Goal: Communication & Community: Share content

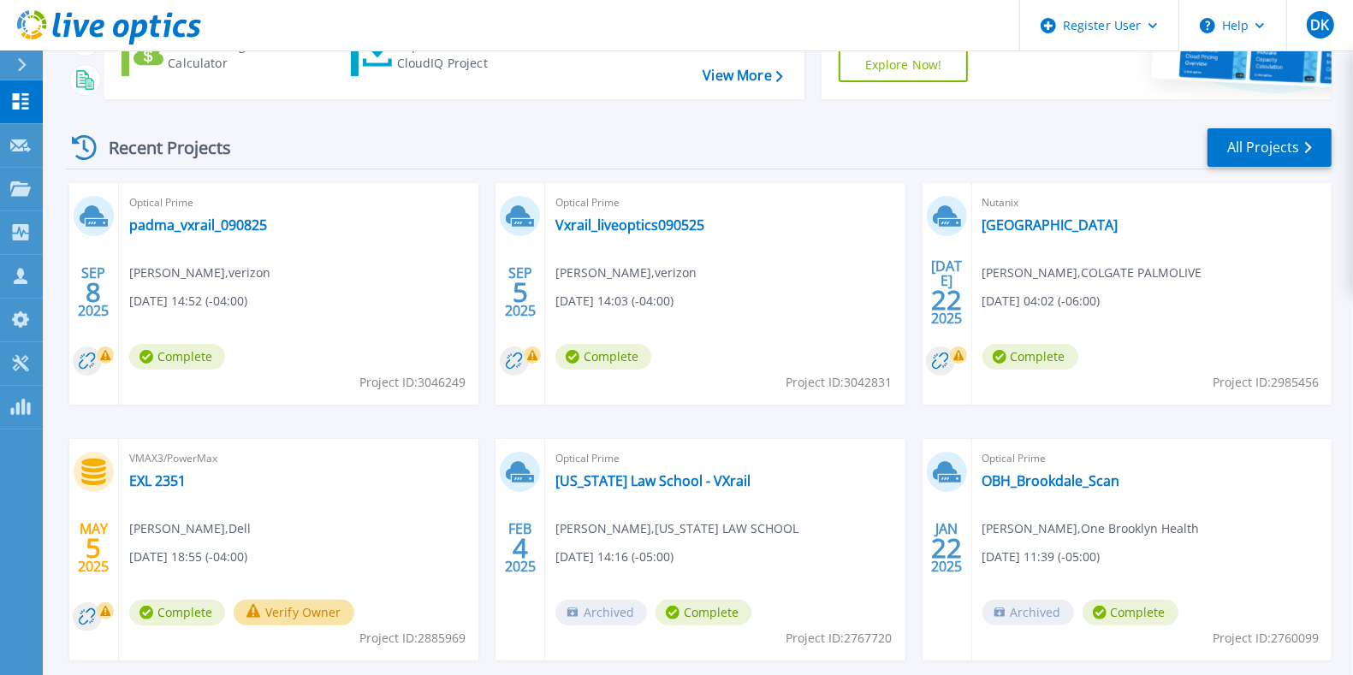
scroll to position [214, 0]
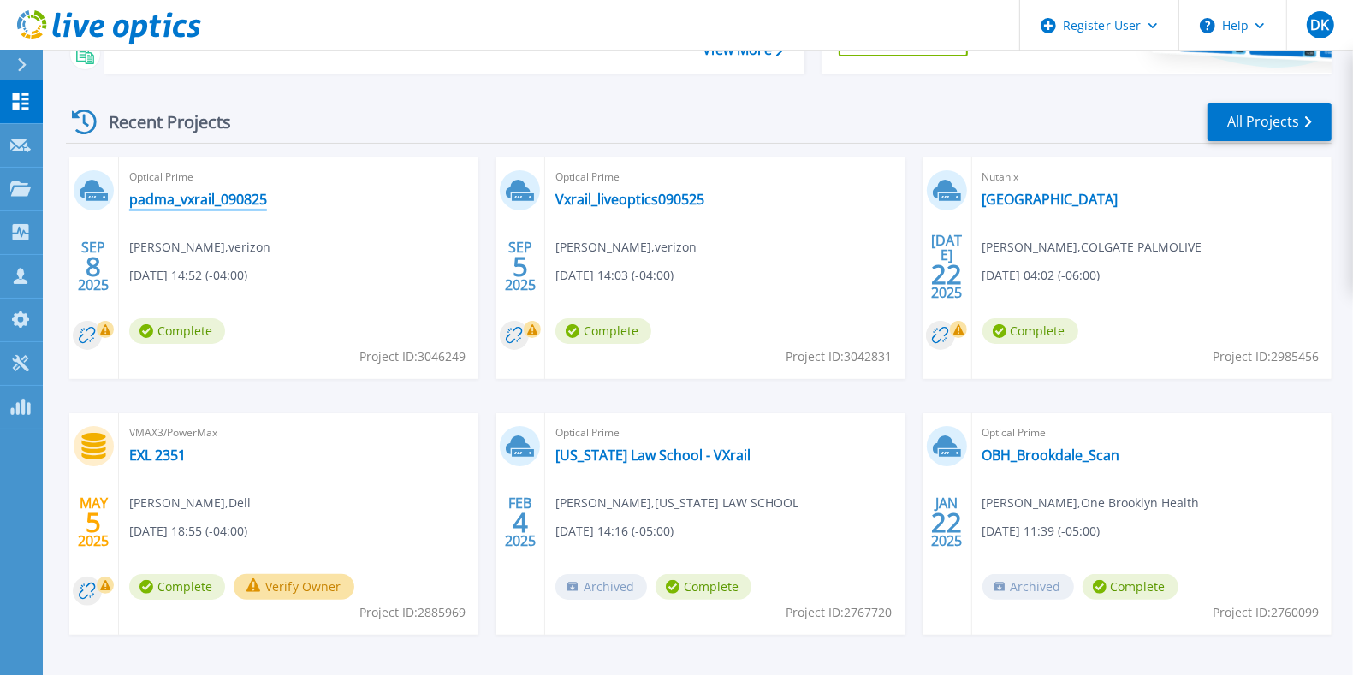
click at [187, 199] on link "padma_vxrail_090825" at bounding box center [198, 199] width 138 height 17
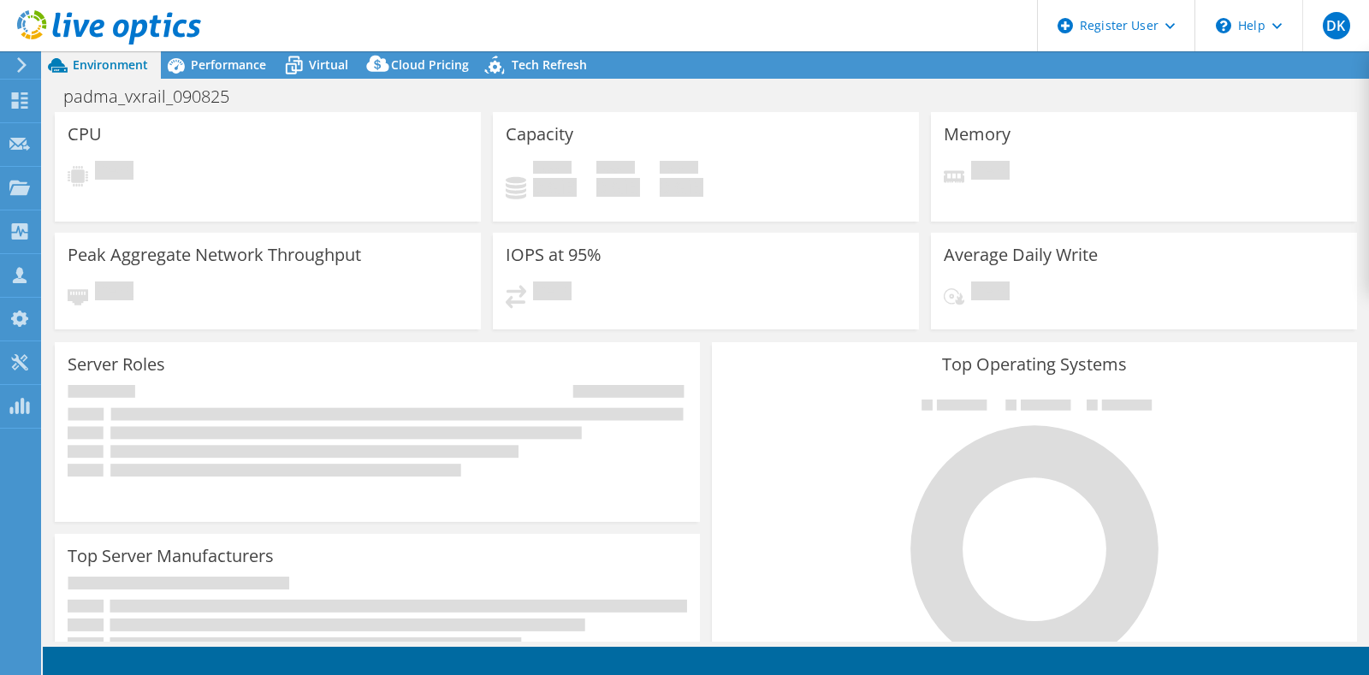
select select "USD"
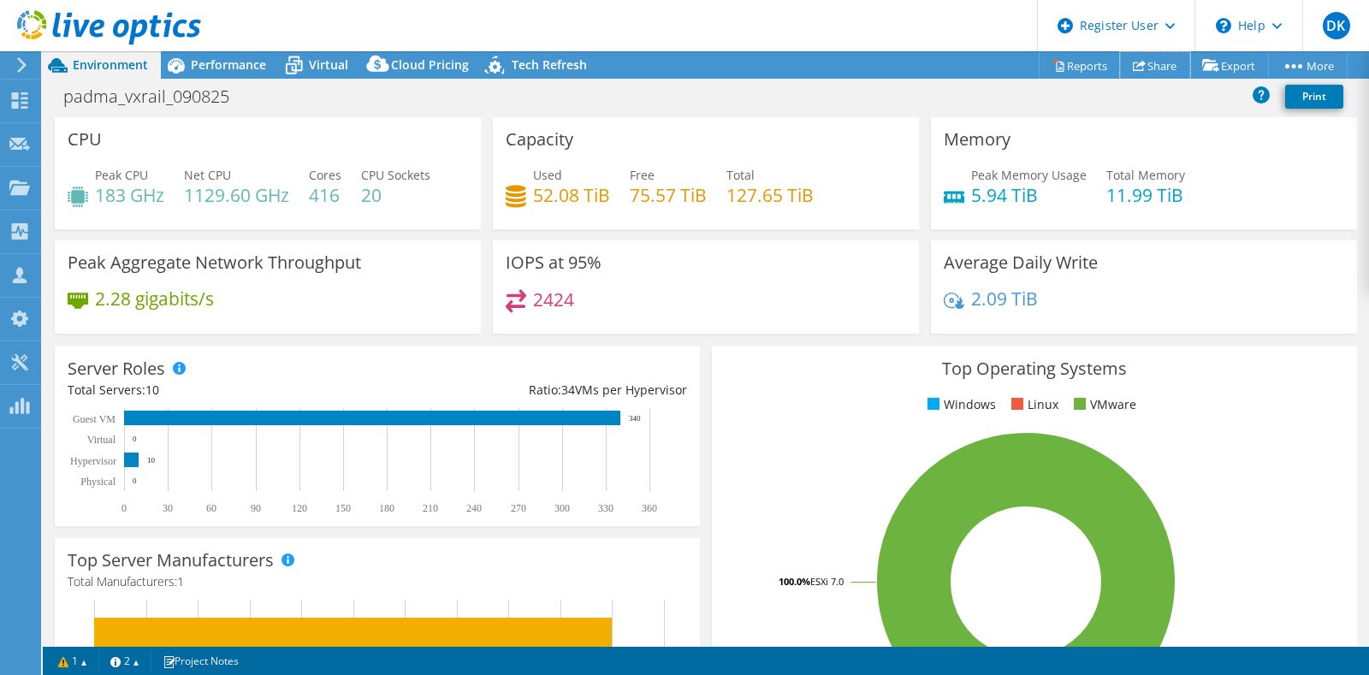
click at [1143, 61] on link "Share" at bounding box center [1155, 65] width 70 height 27
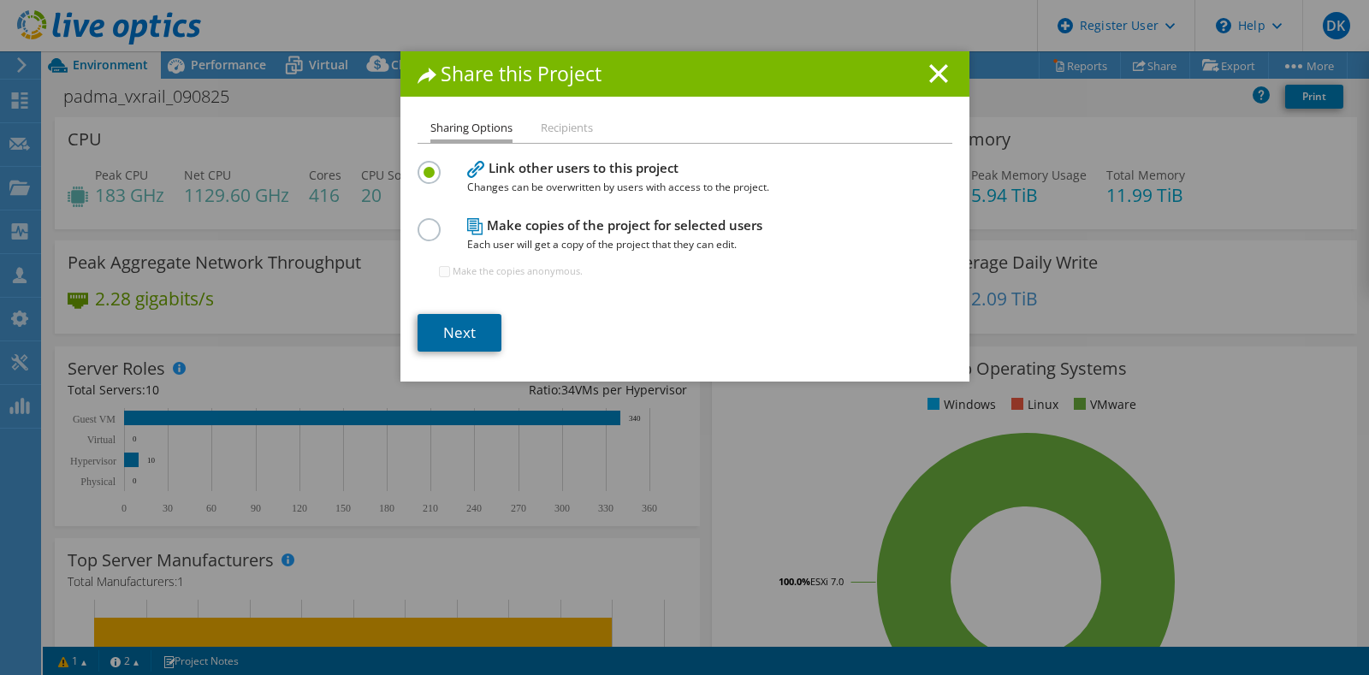
click at [475, 319] on link "Next" at bounding box center [459, 333] width 84 height 38
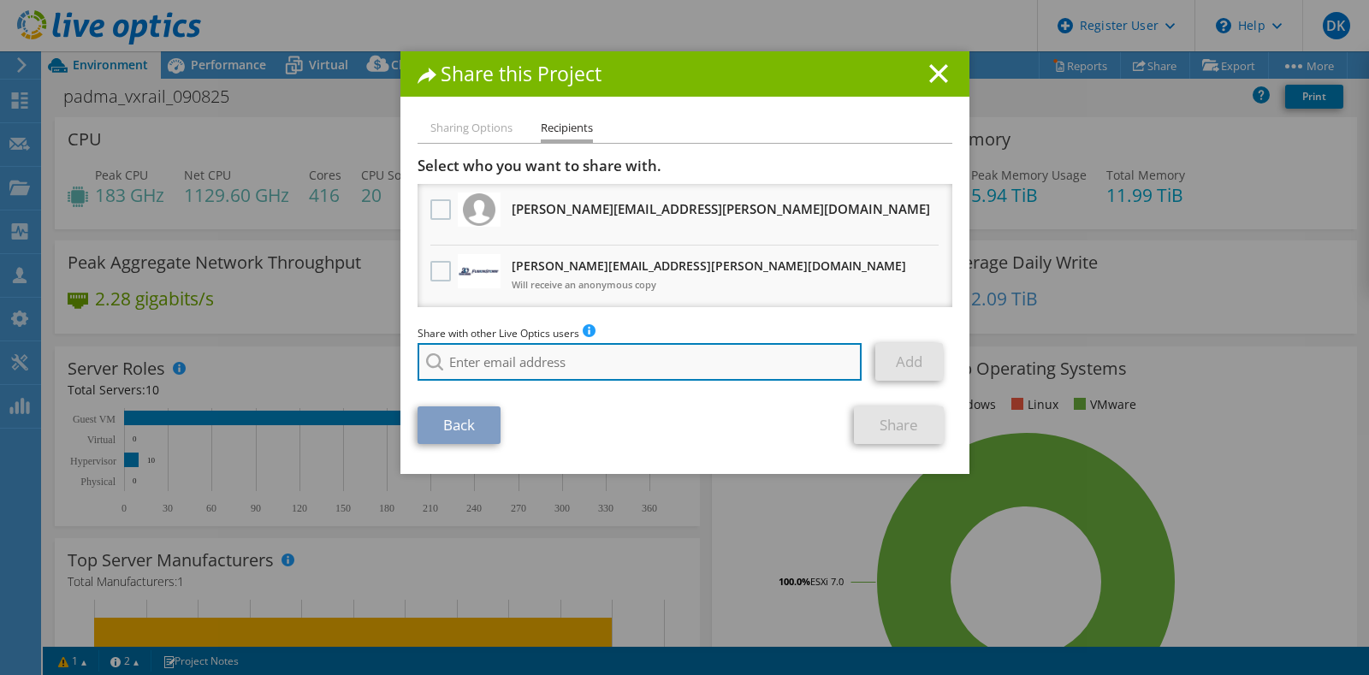
click at [625, 354] on input "search" at bounding box center [639, 362] width 445 height 38
paste input "[PERSON_NAME][EMAIL_ADDRESS][PERSON_NAME][DOMAIN_NAME]"
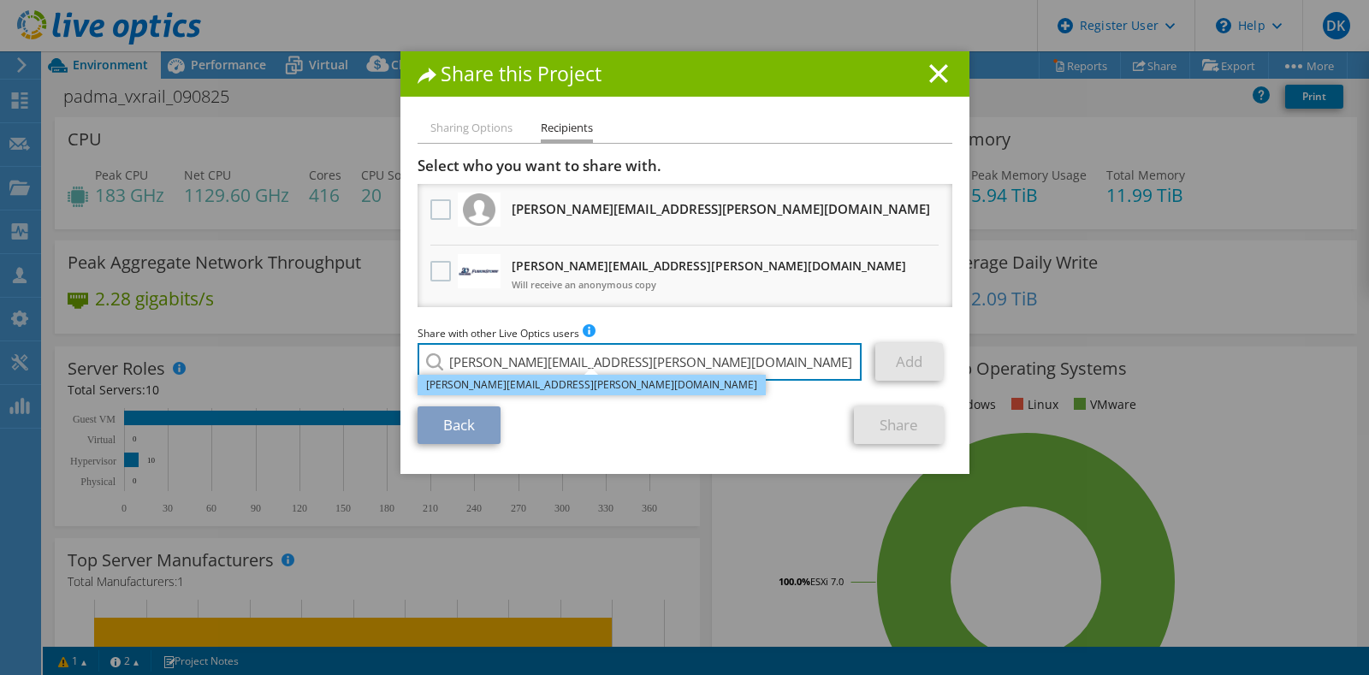
type input "[PERSON_NAME][EMAIL_ADDRESS][PERSON_NAME][DOMAIN_NAME]"
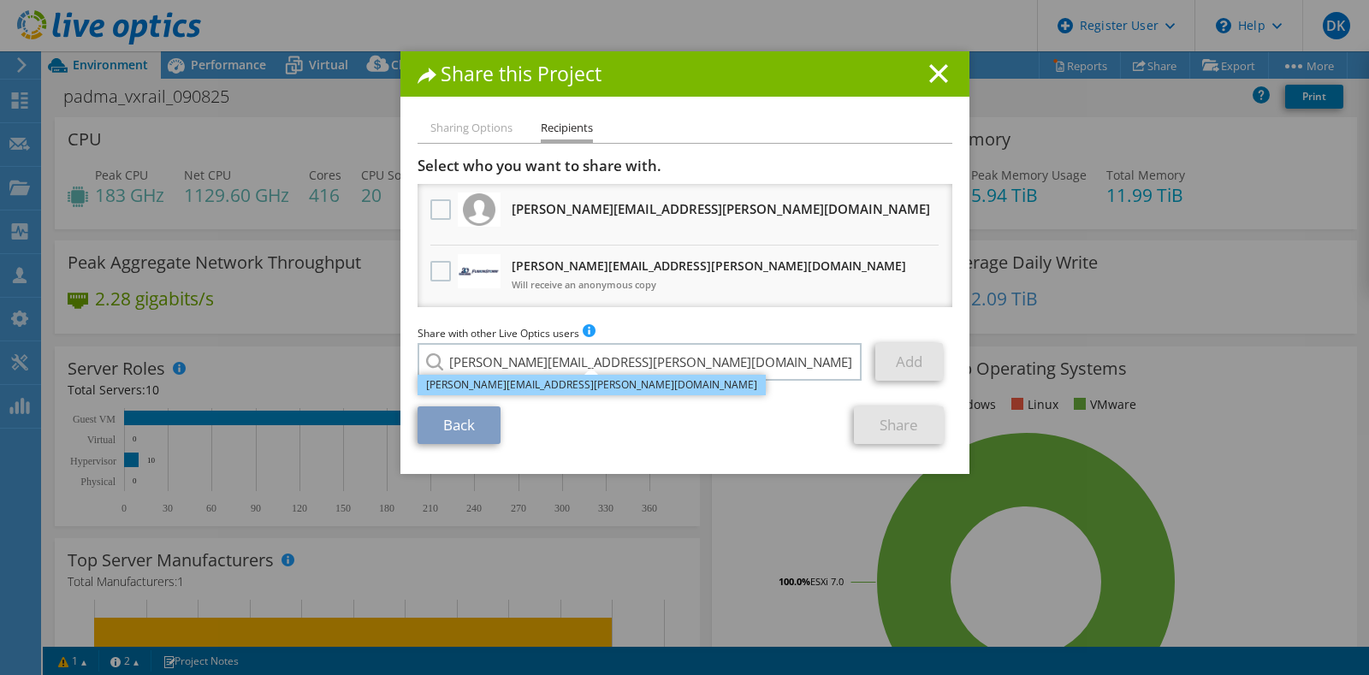
click at [566, 380] on li "[PERSON_NAME][EMAIL_ADDRESS][PERSON_NAME][DOMAIN_NAME]" at bounding box center [591, 385] width 348 height 21
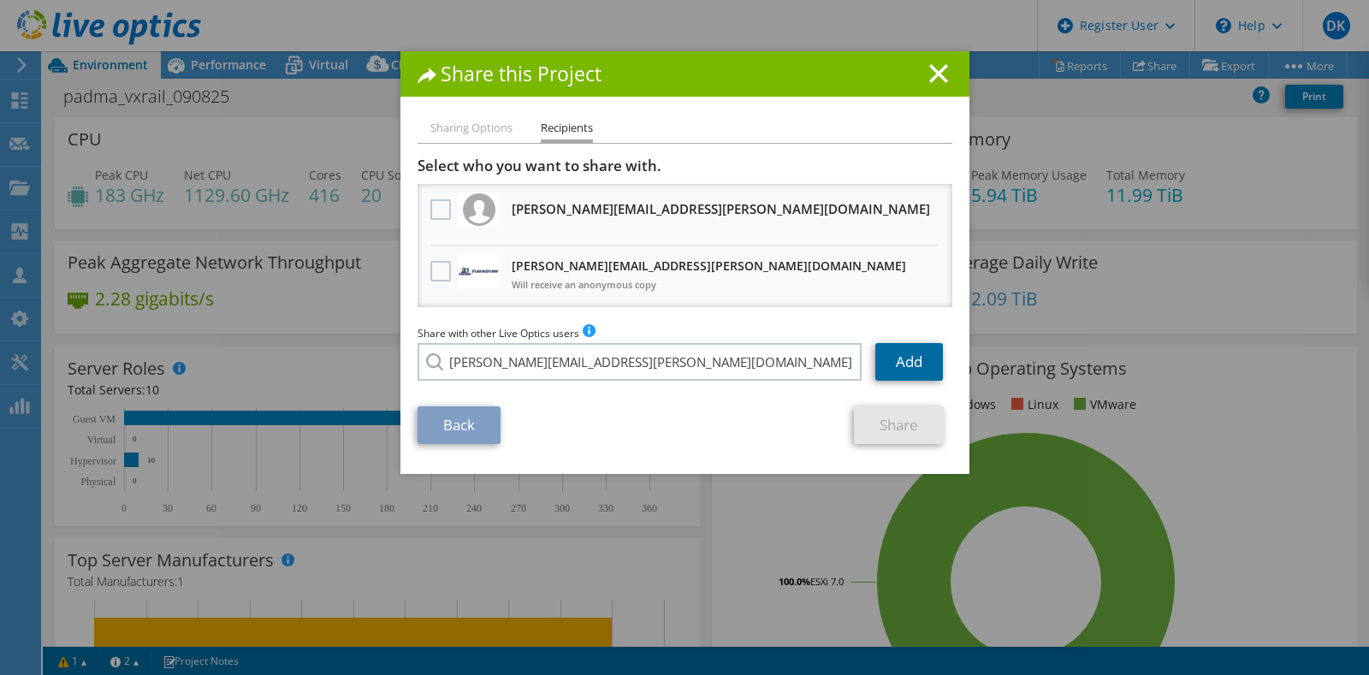
click at [911, 369] on link "Add" at bounding box center [909, 362] width 68 height 38
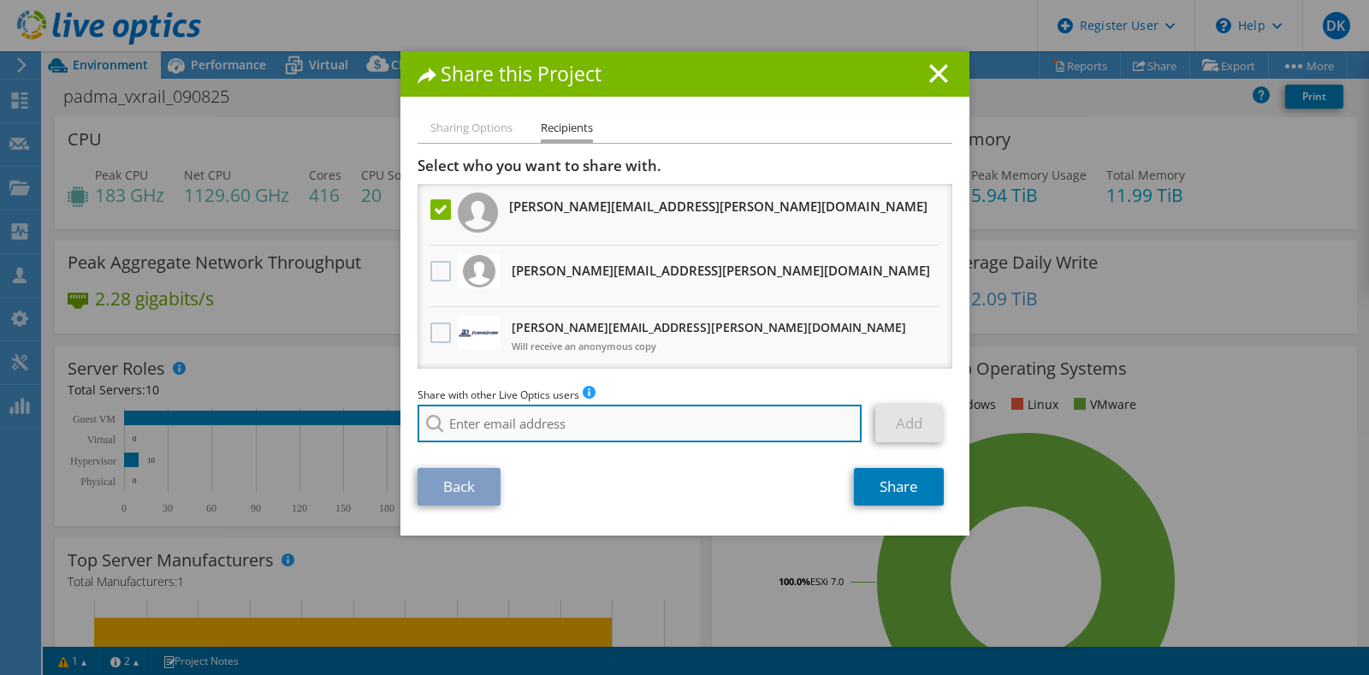
click at [672, 432] on input "search" at bounding box center [639, 424] width 445 height 38
paste input "[EMAIL_ADDRESS][PERSON_NAME][DOMAIN_NAME]"
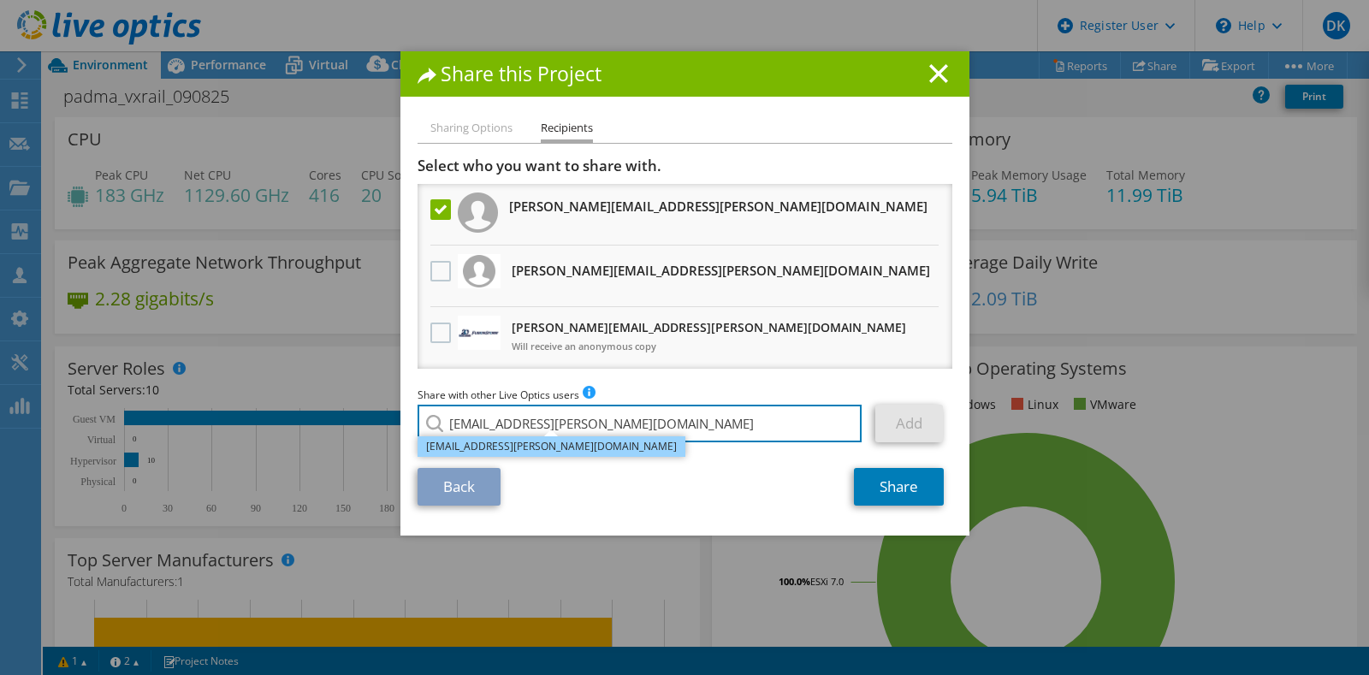
type input "[EMAIL_ADDRESS][PERSON_NAME][DOMAIN_NAME]"
click at [574, 452] on li "[EMAIL_ADDRESS][PERSON_NAME][DOMAIN_NAME]" at bounding box center [551, 446] width 268 height 21
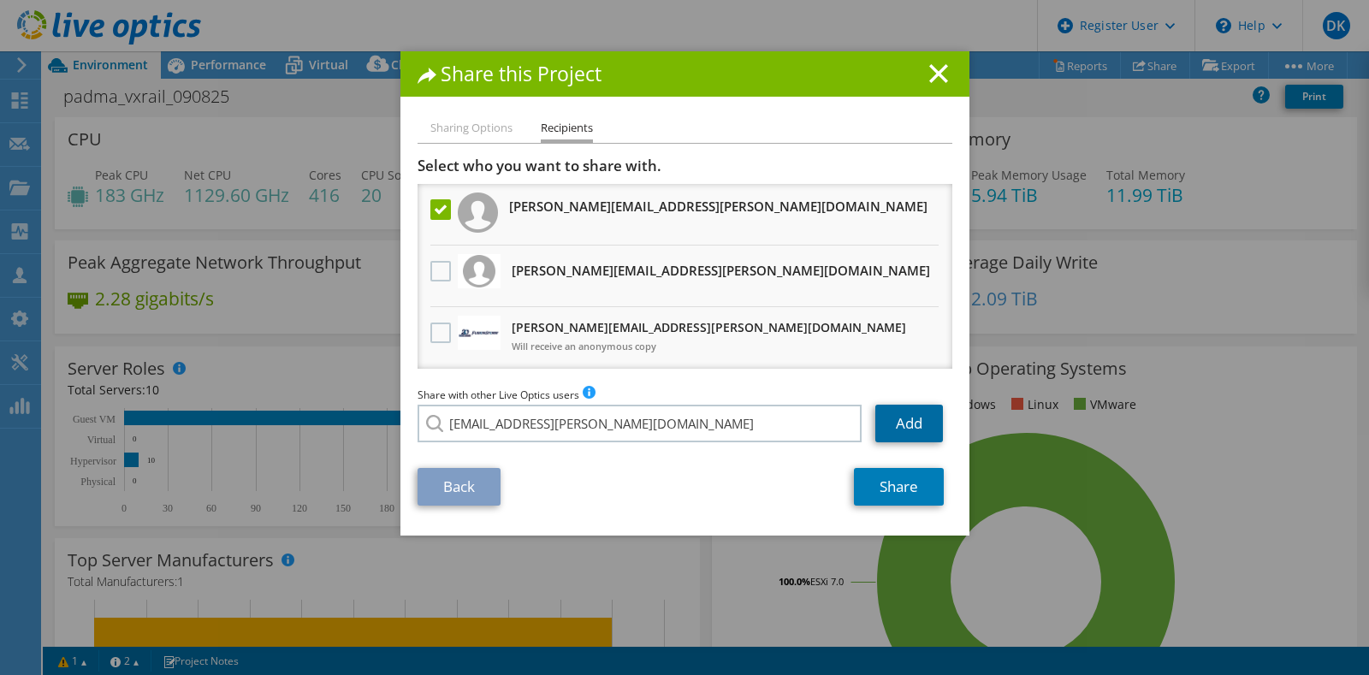
click at [888, 429] on link "Add" at bounding box center [909, 424] width 68 height 38
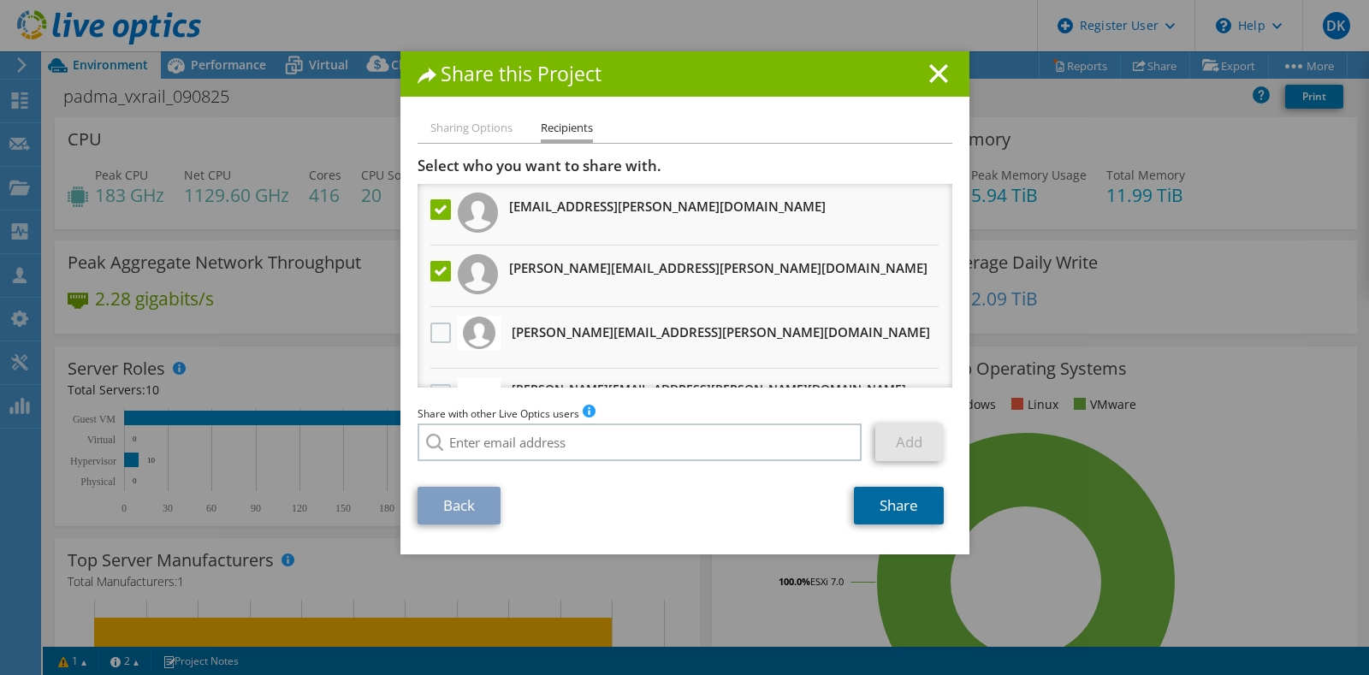
click at [897, 506] on link "Share" at bounding box center [899, 506] width 90 height 38
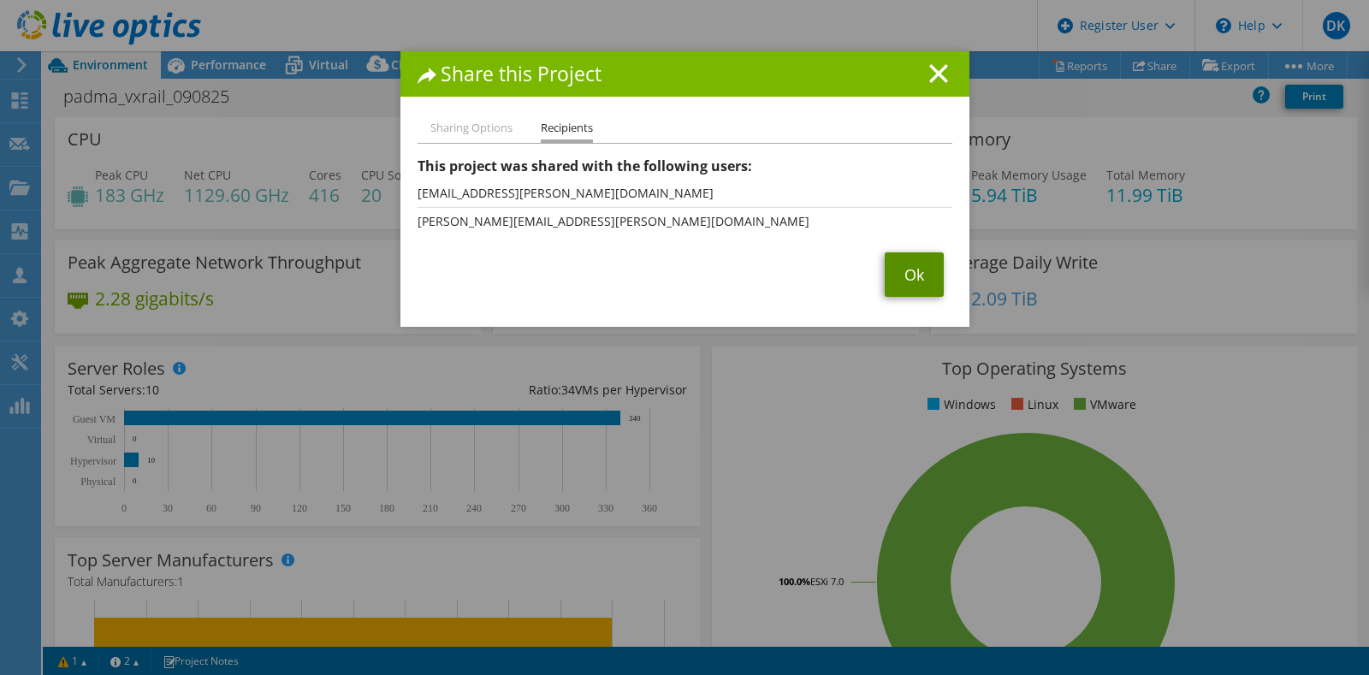
click at [900, 283] on link "Ok" at bounding box center [914, 274] width 59 height 44
